Goal: Obtain resource: Obtain resource

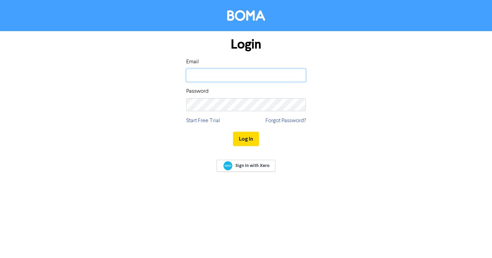
click at [212, 79] on input "email" at bounding box center [246, 75] width 120 height 13
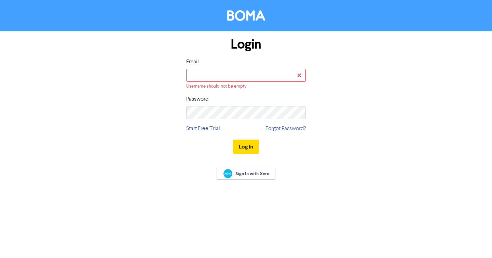
click at [338, 127] on div "Login Email Username should not be empty Password Start Free Trial Forgot Passw…" at bounding box center [246, 96] width 390 height 130
click at [285, 126] on link "Forgot Password?" at bounding box center [286, 128] width 40 height 8
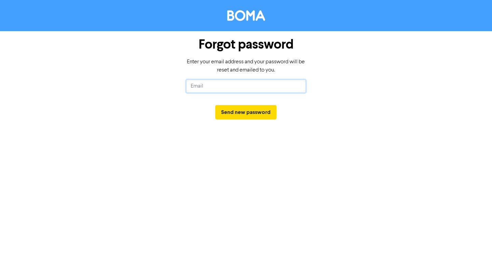
click at [233, 87] on input "text" at bounding box center [246, 86] width 120 height 13
type input "dave@letthesecretout.co.nz"
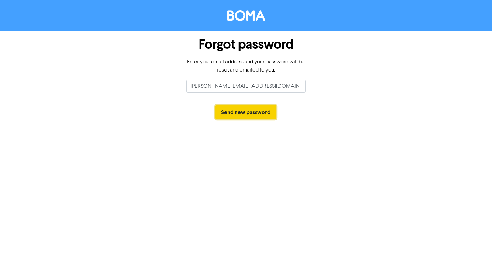
click at [239, 114] on button "Send new password" at bounding box center [245, 112] width 61 height 14
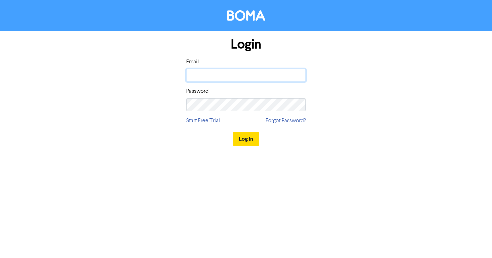
click at [242, 73] on input "email" at bounding box center [246, 75] width 120 height 13
type input "dave@letthesecretout.co.nz"
click at [233, 132] on button "Log In" at bounding box center [246, 139] width 26 height 14
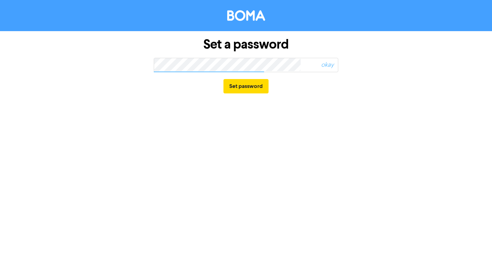
click at [397, 109] on div "Set a password okay Set password" at bounding box center [246, 129] width 492 height 258
click at [317, 116] on div "Set a password okay Set password" at bounding box center [246, 129] width 492 height 258
click at [364, 118] on div "Set a password okay Set password" at bounding box center [246, 129] width 492 height 258
click at [351, 162] on div "Set a password okay Set password" at bounding box center [246, 129] width 492 height 258
click at [248, 90] on button "Set password" at bounding box center [246, 86] width 45 height 14
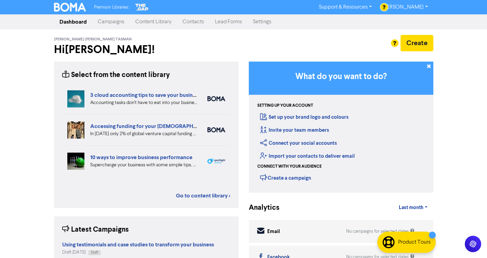
click at [455, 115] on div "Premium Libraries: Support & Resources Video Tutorials FAQ & Guides Marketing E…" at bounding box center [243, 129] width 487 height 258
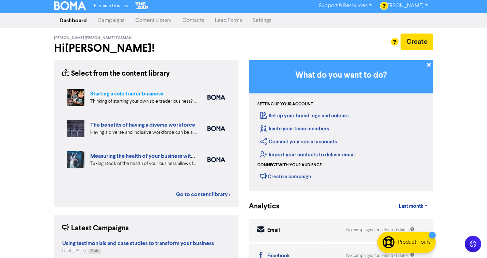
click at [141, 96] on link "Starting a sole trader business" at bounding box center [126, 93] width 73 height 7
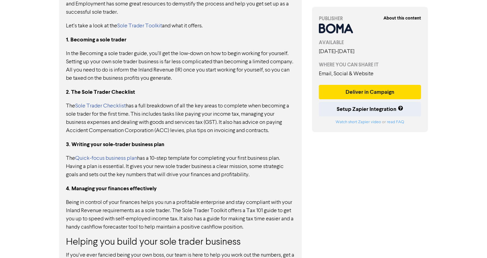
scroll to position [442, 0]
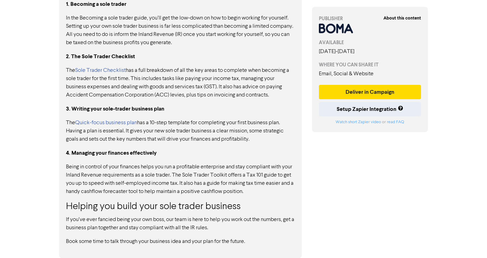
drag, startPoint x: 253, startPoint y: 241, endPoint x: 140, endPoint y: 134, distance: 155.5
click at [140, 134] on div "Not all businesses have to start big. Becoming a sole trader is a great way to …" at bounding box center [180, 89] width 229 height 311
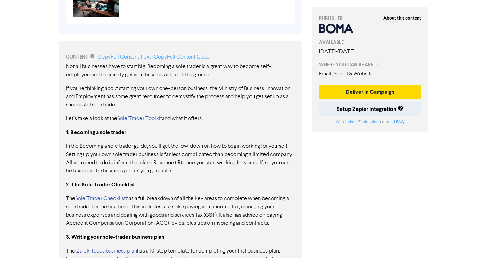
scroll to position [230, 0]
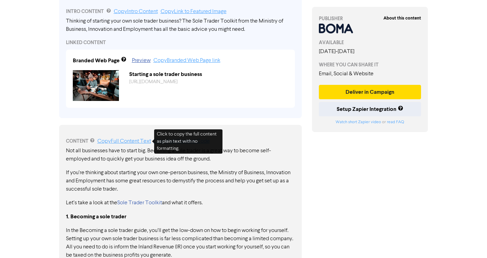
click at [140, 140] on link "Copy Full Content Text" at bounding box center [124, 140] width 54 height 5
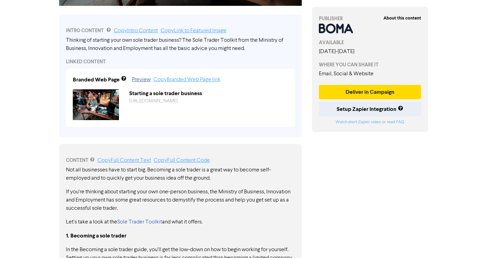
scroll to position [178, 0]
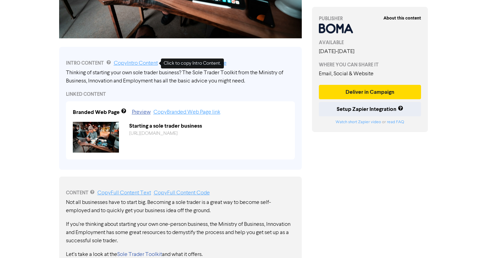
click at [152, 62] on link "Copy Intro Content" at bounding box center [136, 63] width 44 height 5
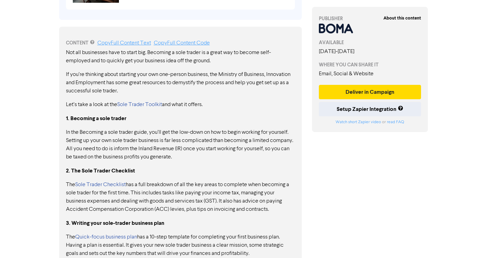
scroll to position [335, 0]
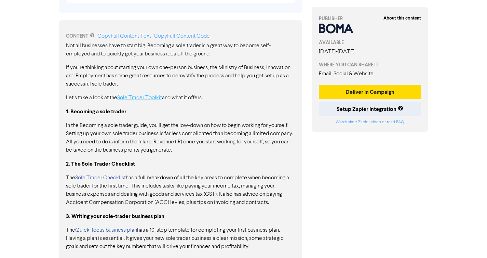
click at [139, 97] on link "Sole Trader Toolkit" at bounding box center [139, 97] width 45 height 5
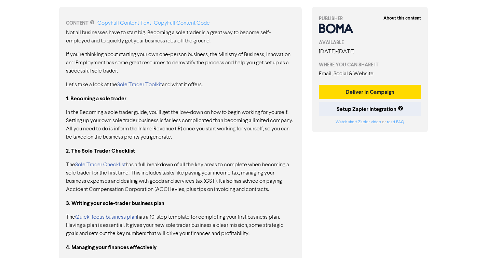
scroll to position [351, 0]
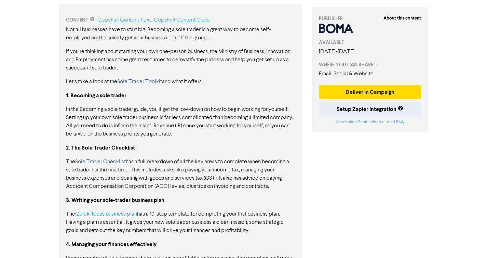
click at [126, 213] on link "Quick-focus business plan" at bounding box center [106, 213] width 62 height 5
click at [348, 212] on div "About this content PUBLISHER AVAILABLE [DATE] - [DATE] WHERE YOU CAN SHARE IT E…" at bounding box center [370, 16] width 126 height 666
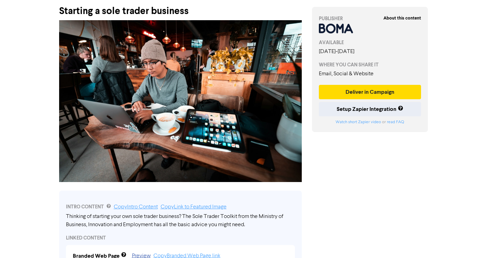
scroll to position [0, 0]
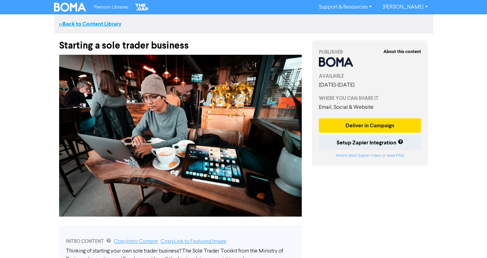
click at [85, 22] on link "<< Back to Content Library" at bounding box center [90, 24] width 62 height 7
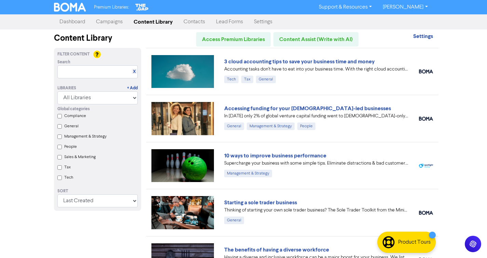
click at [466, 149] on div "Premium Libraries: Support & Resources Video Tutorials FAQ & Guides Marketing E…" at bounding box center [243, 129] width 487 height 258
click at [451, 162] on div "Premium Libraries: Support & Resources Video Tutorials FAQ & Guides Marketing E…" at bounding box center [243, 129] width 487 height 258
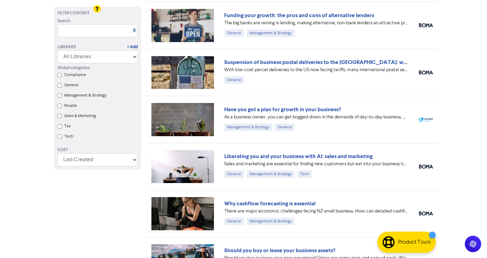
scroll to position [584, 0]
